Goal: Find specific page/section: Find specific page/section

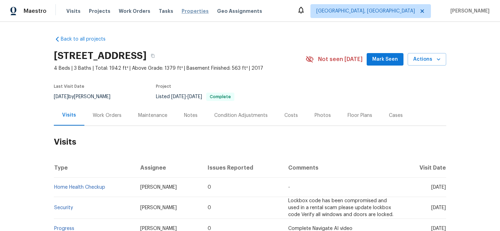
click at [184, 12] on span "Properties" at bounding box center [195, 11] width 27 height 7
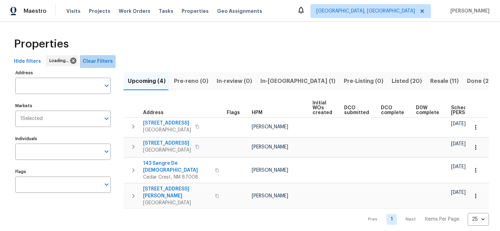
click at [97, 63] on span "Clear Filters" at bounding box center [98, 61] width 30 height 9
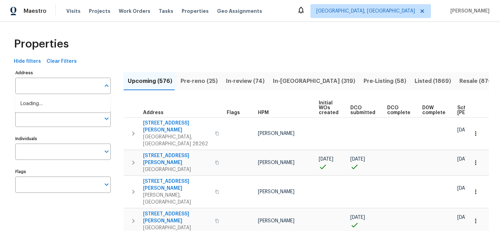
click at [73, 89] on input "text" at bounding box center [57, 86] width 85 height 16
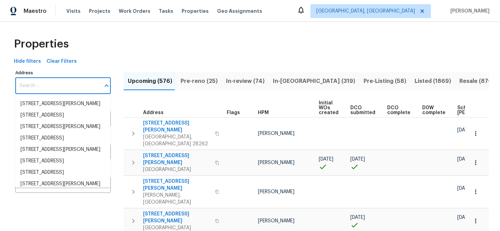
paste input "[STREET_ADDRESS]"
type input "[STREET_ADDRESS]"
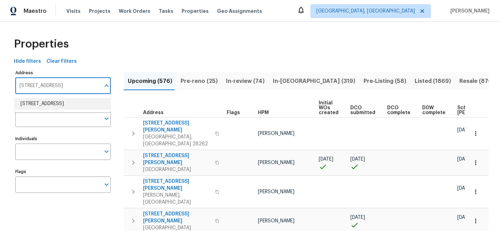
click at [75, 104] on li "[STREET_ADDRESS]" at bounding box center [62, 103] width 95 height 11
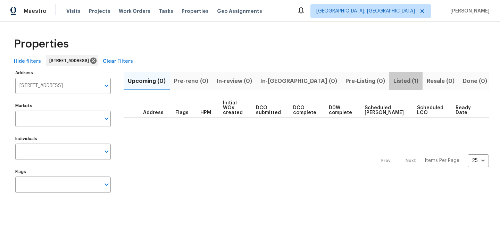
click at [393, 80] on span "Listed (1)" at bounding box center [405, 81] width 25 height 10
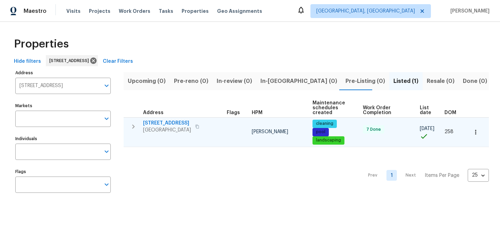
click at [174, 122] on span "[STREET_ADDRESS]" at bounding box center [167, 123] width 48 height 7
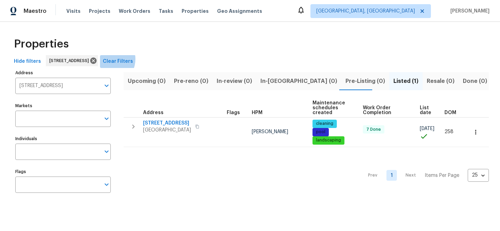
click at [133, 59] on span "Clear Filters" at bounding box center [118, 61] width 30 height 9
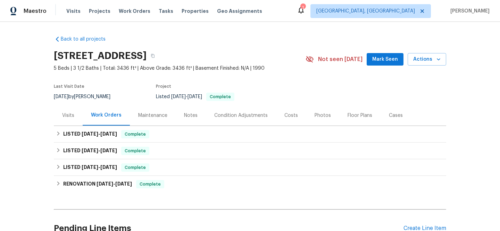
click at [68, 118] on div "Visits" at bounding box center [68, 115] width 12 height 7
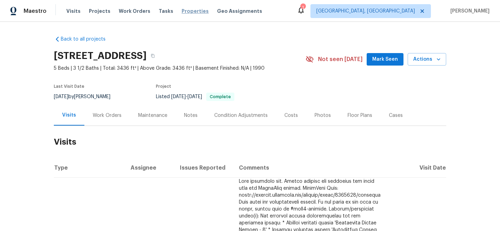
click at [187, 14] on span "Properties" at bounding box center [195, 11] width 27 height 7
